Goal: Complete application form

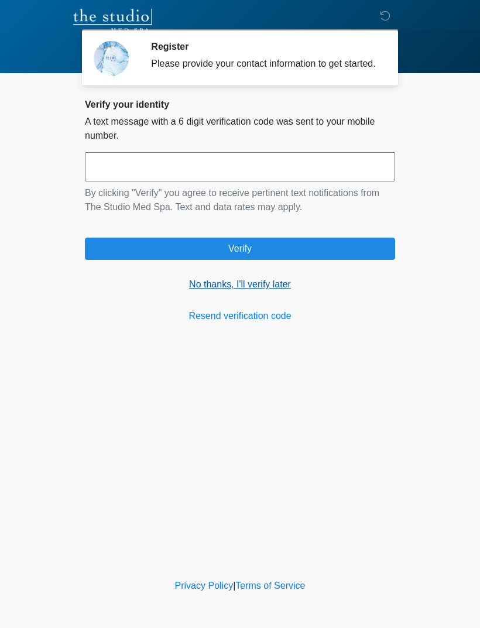
click at [272, 292] on link "No thanks, I'll verify later" at bounding box center [240, 284] width 310 height 14
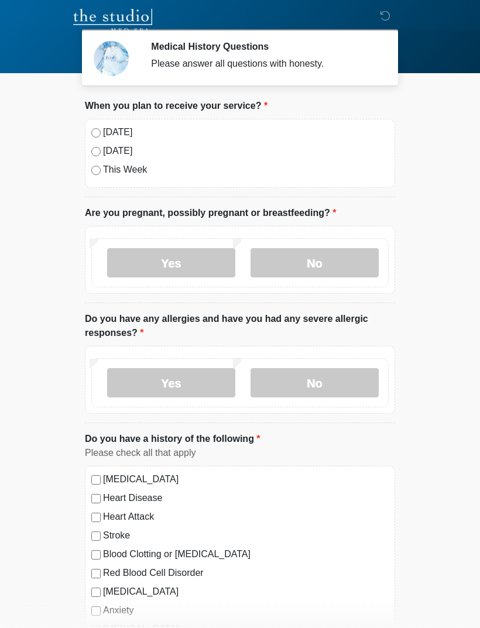
click at [109, 132] on label "Today" at bounding box center [246, 132] width 286 height 14
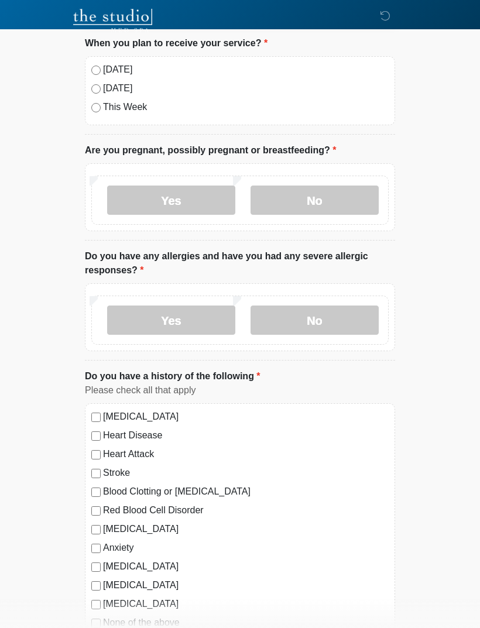
scroll to position [65, 0]
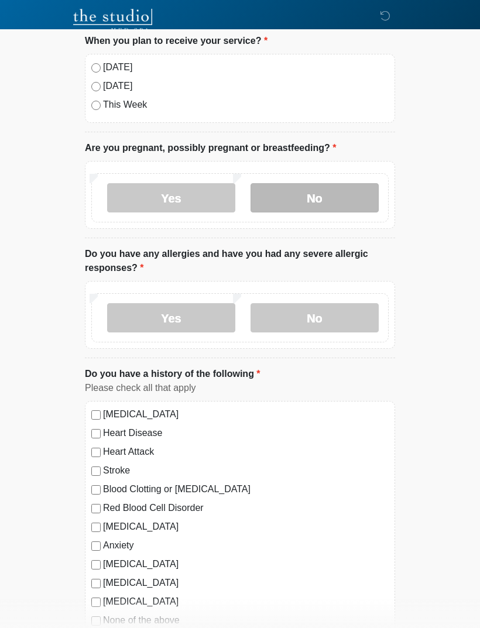
click at [325, 196] on label "No" at bounding box center [315, 197] width 128 height 29
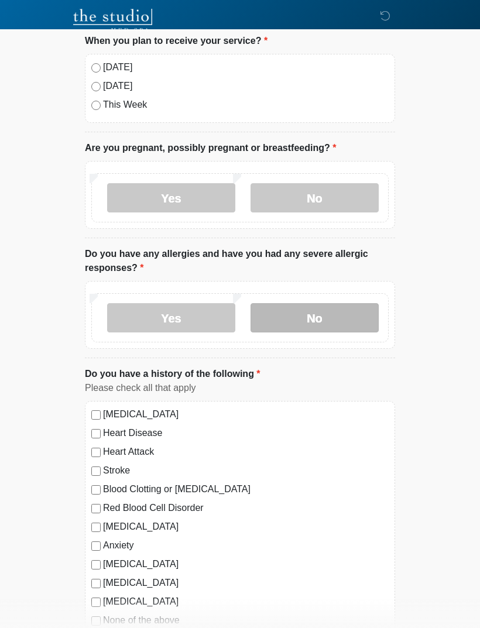
click at [305, 322] on label "No" at bounding box center [315, 317] width 128 height 29
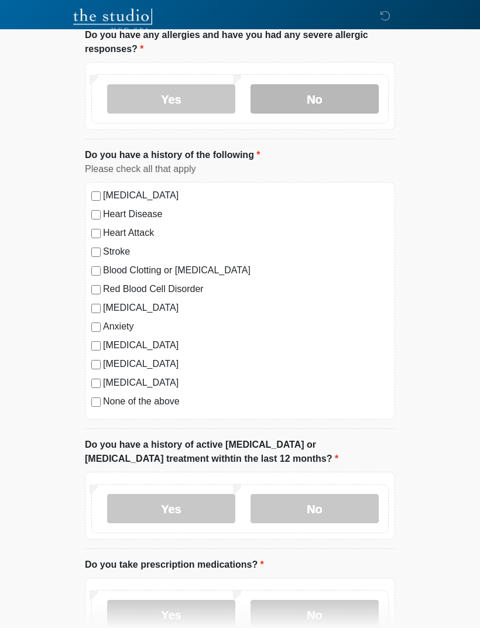
scroll to position [287, 0]
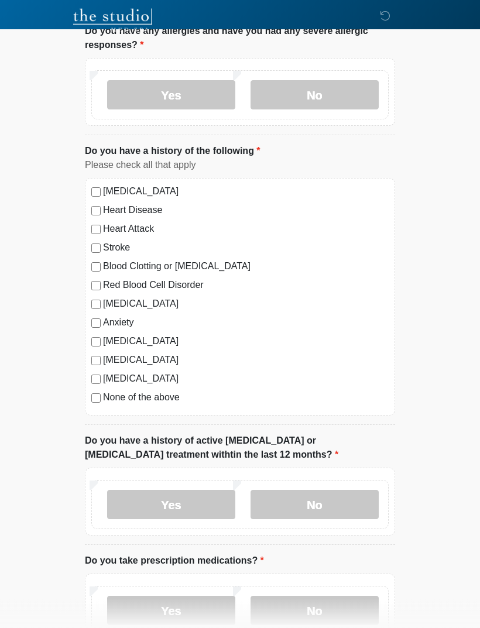
click at [132, 399] on label "None of the above" at bounding box center [246, 398] width 286 height 14
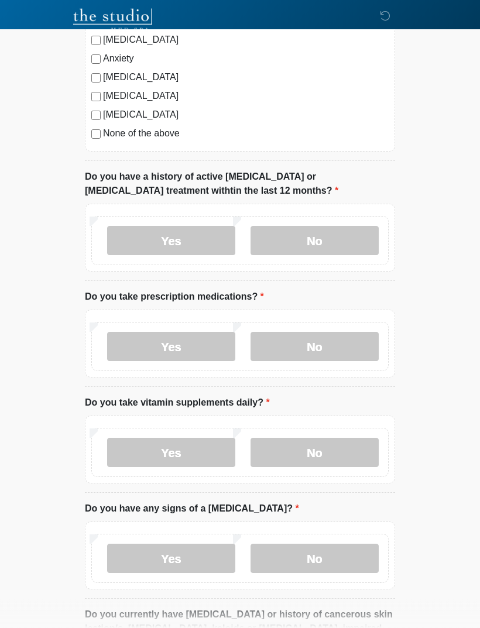
scroll to position [552, 0]
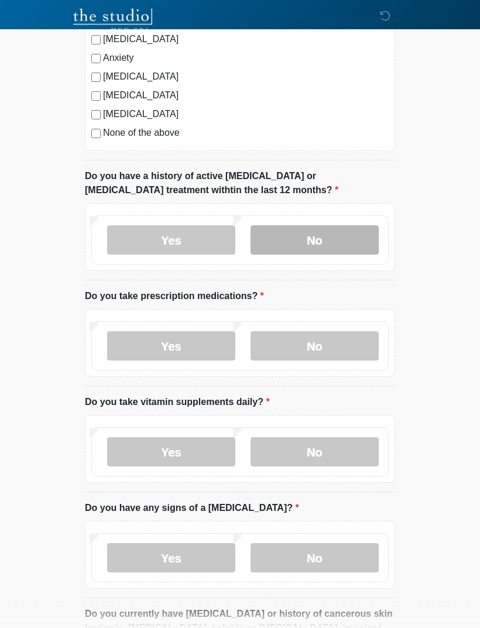
click at [341, 232] on label "No" at bounding box center [315, 240] width 128 height 29
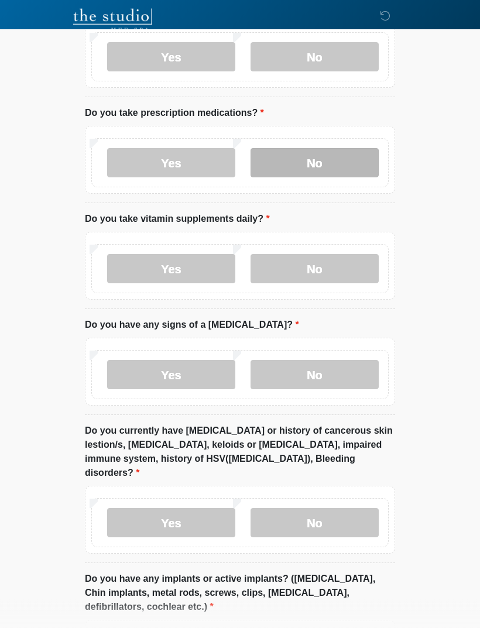
click at [334, 153] on label "No" at bounding box center [315, 163] width 128 height 29
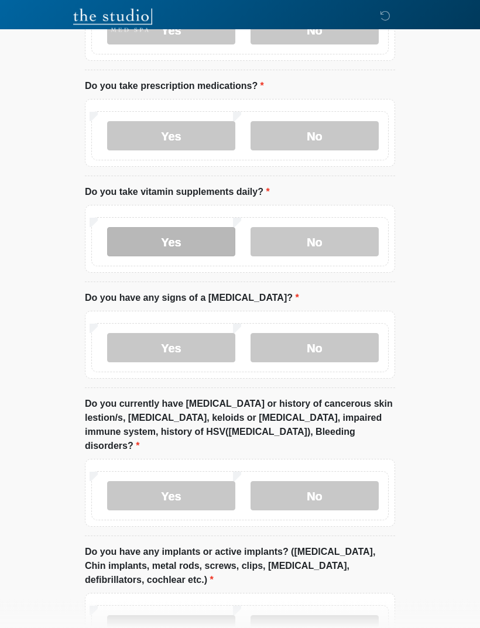
click at [196, 233] on label "Yes" at bounding box center [171, 242] width 128 height 29
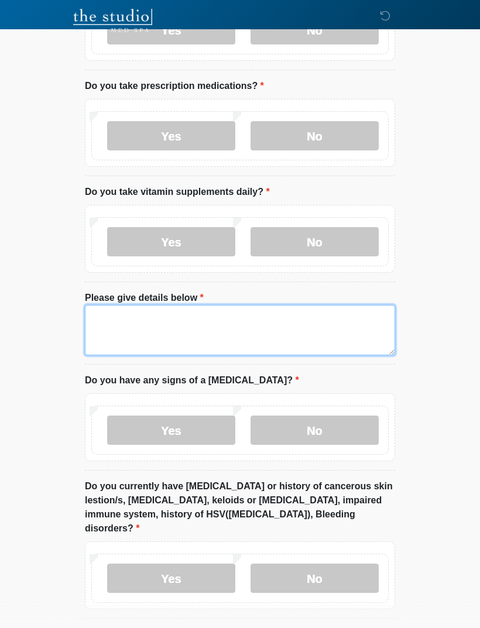
click at [222, 314] on textarea "Please give details below" at bounding box center [240, 330] width 310 height 50
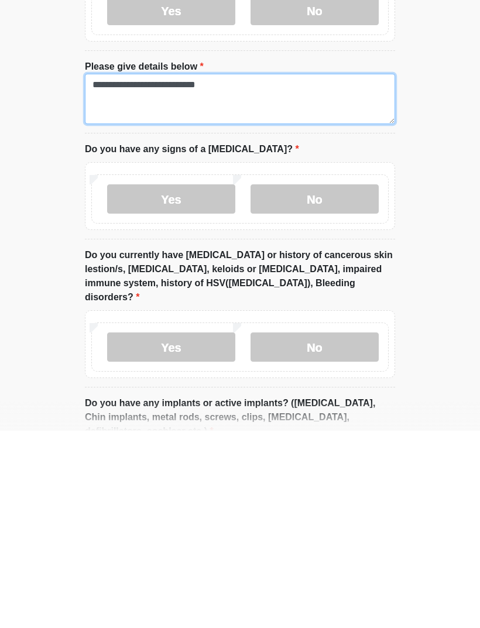
scroll to position [799, 0]
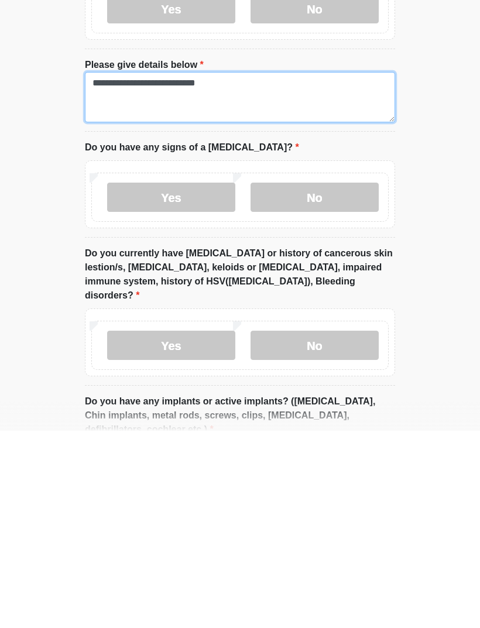
type textarea "**********"
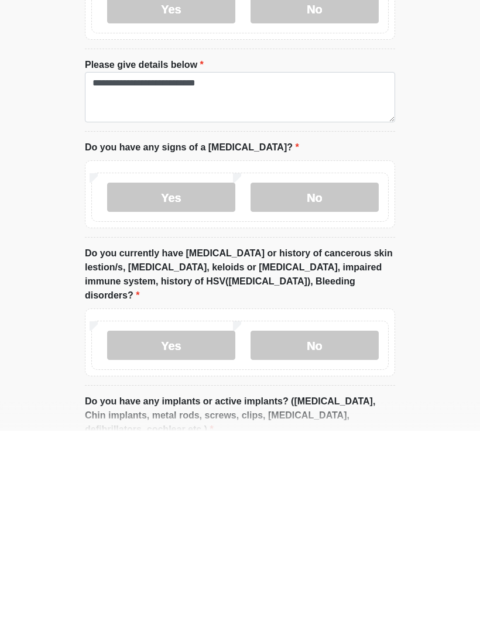
click at [345, 358] on div "Yes No" at bounding box center [240, 392] width 310 height 68
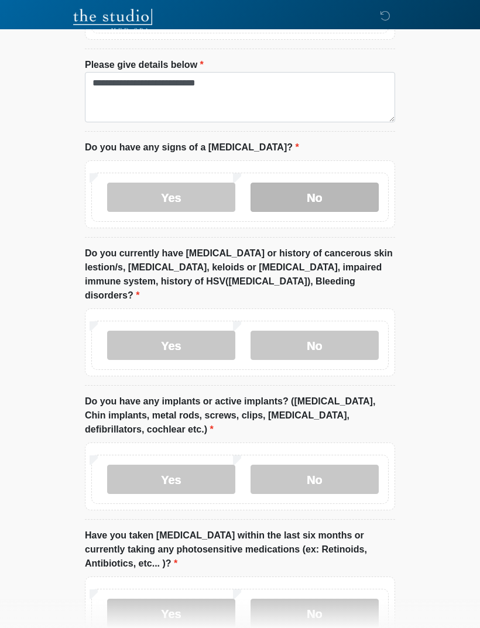
click at [327, 191] on label "No" at bounding box center [315, 197] width 128 height 29
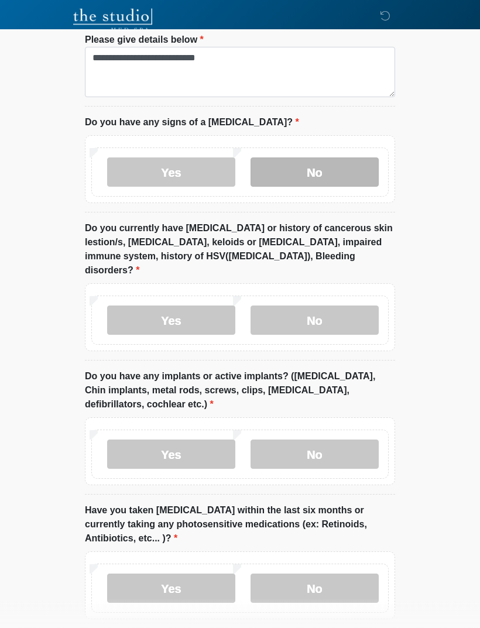
scroll to position [1022, 0]
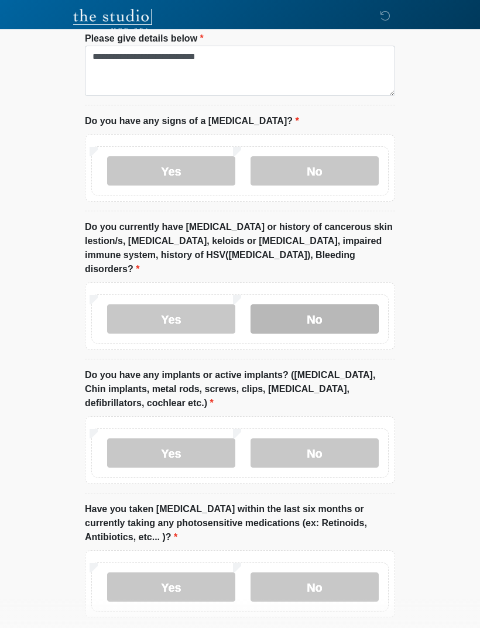
click at [318, 305] on label "No" at bounding box center [315, 318] width 128 height 29
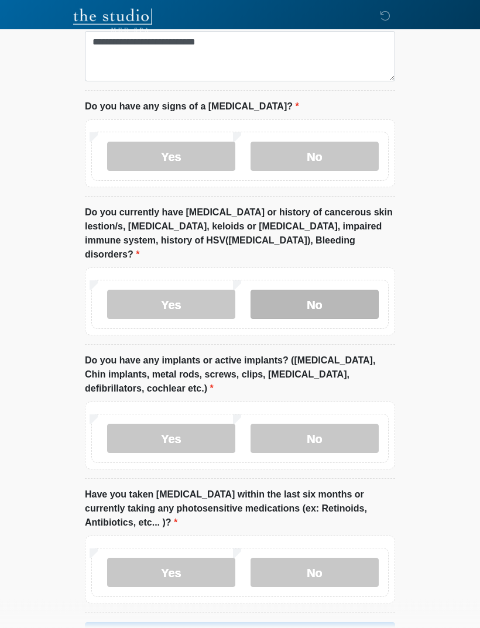
scroll to position [1061, 0]
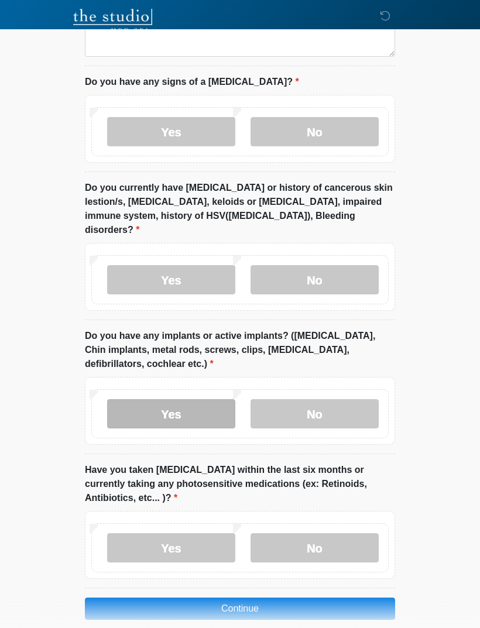
click at [189, 399] on label "Yes" at bounding box center [171, 413] width 128 height 29
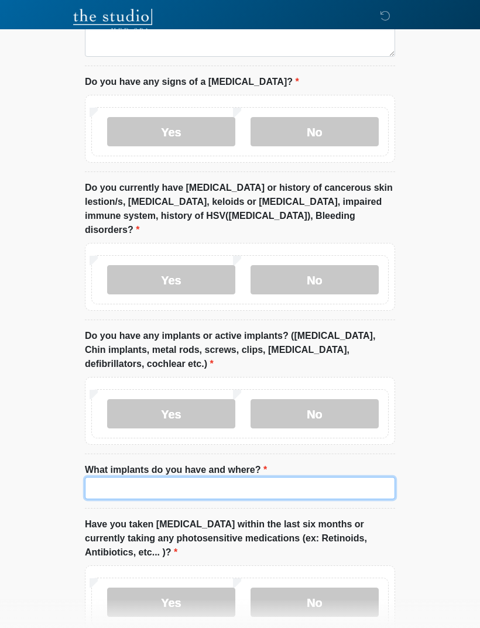
click at [184, 477] on input "What implants do you have and where?" at bounding box center [240, 488] width 310 height 22
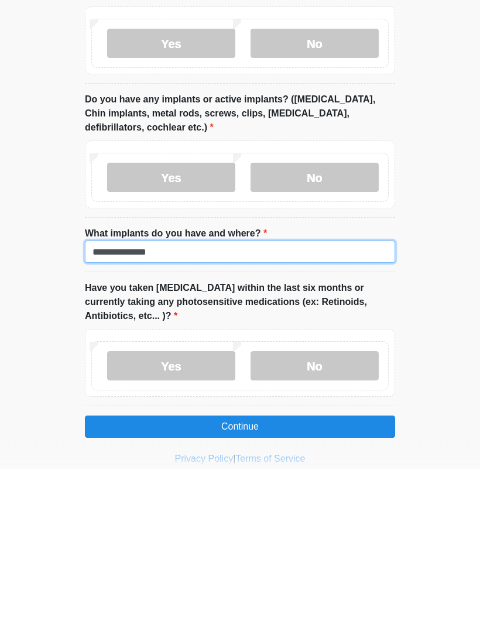
type input "**********"
click at [310, 501] on div "Yes No" at bounding box center [239, 525] width 297 height 49
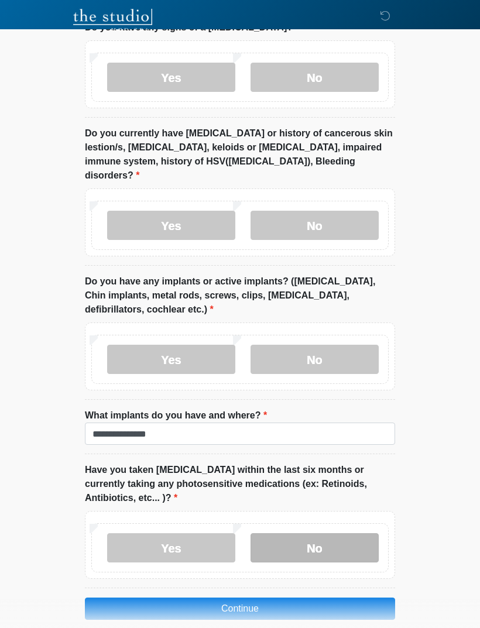
click at [330, 534] on label "No" at bounding box center [315, 547] width 128 height 29
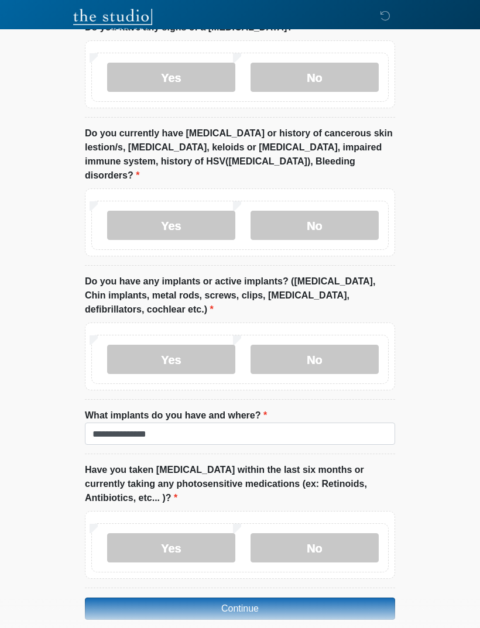
click at [310, 598] on button "Continue" at bounding box center [240, 609] width 310 height 22
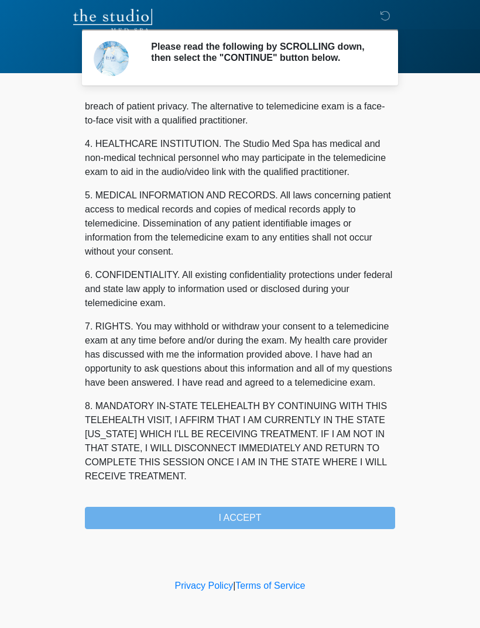
scroll to position [299, 0]
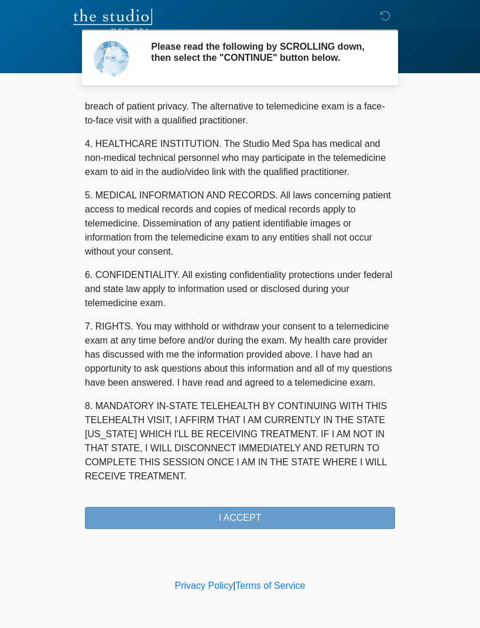
click at [345, 527] on button "I ACCEPT" at bounding box center [240, 518] width 310 height 22
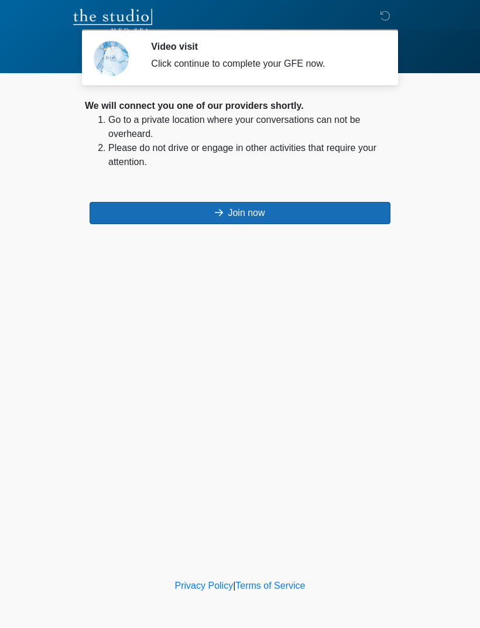
click at [317, 214] on button "Join now" at bounding box center [240, 213] width 301 height 22
